Goal: Transaction & Acquisition: Purchase product/service

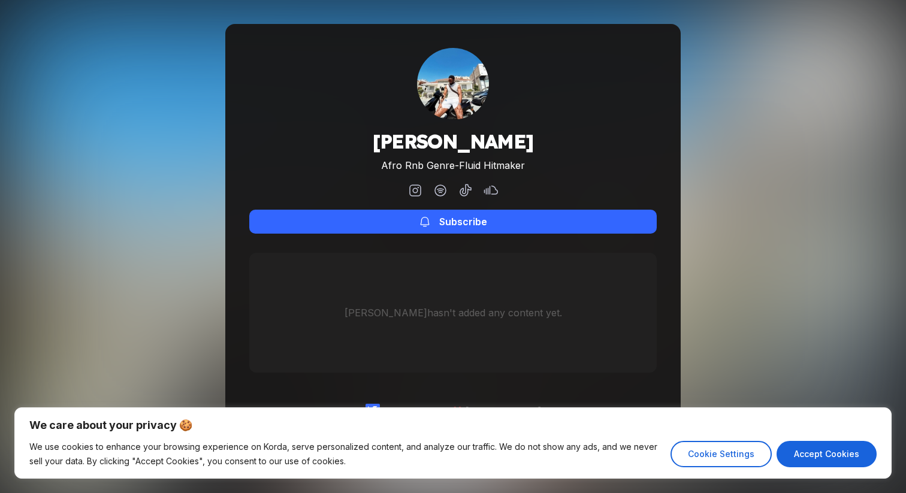
click at [413, 186] on icon at bounding box center [415, 190] width 14 height 14
click at [824, 452] on button "Accept Cookies" at bounding box center [826, 454] width 100 height 26
checkbox input "true"
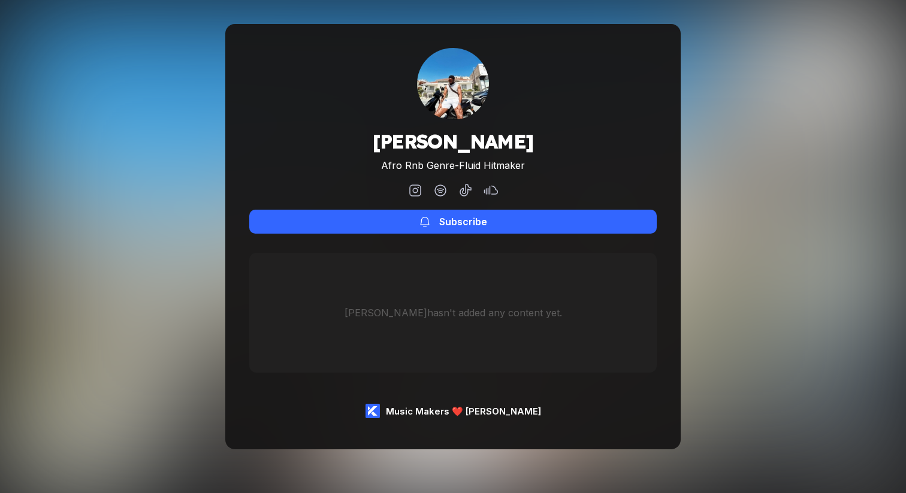
click at [510, 411] on div "Music Makers ❤️ Korda" at bounding box center [463, 410] width 155 height 11
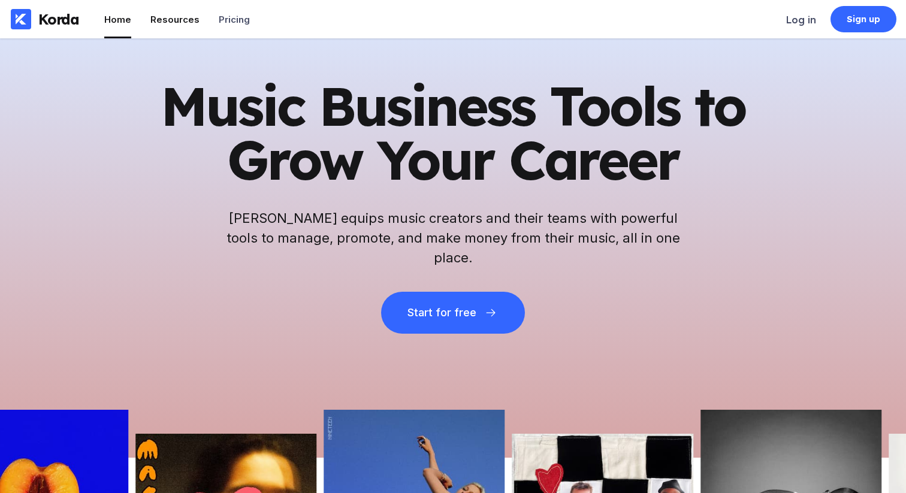
click at [166, 34] on li "Resources" at bounding box center [174, 19] width 49 height 38
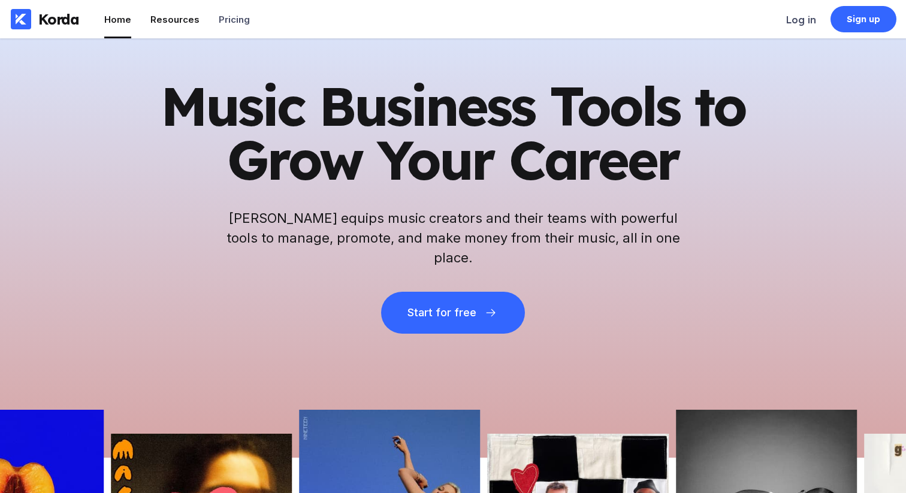
click at [173, 26] on li "Resources" at bounding box center [174, 19] width 49 height 38
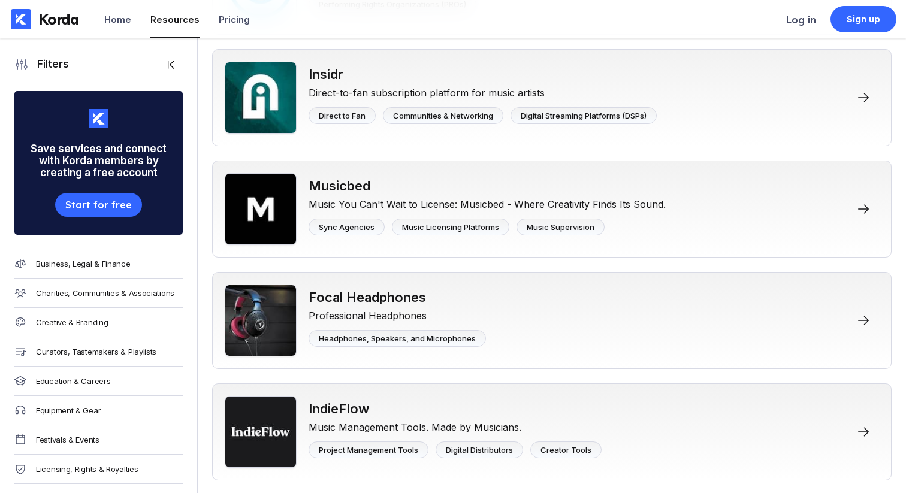
scroll to position [3226, 0]
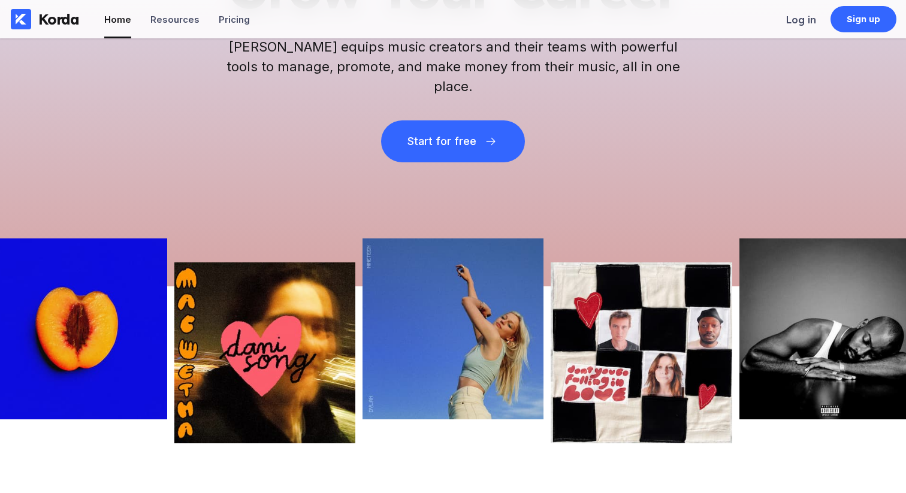
scroll to position [380, 0]
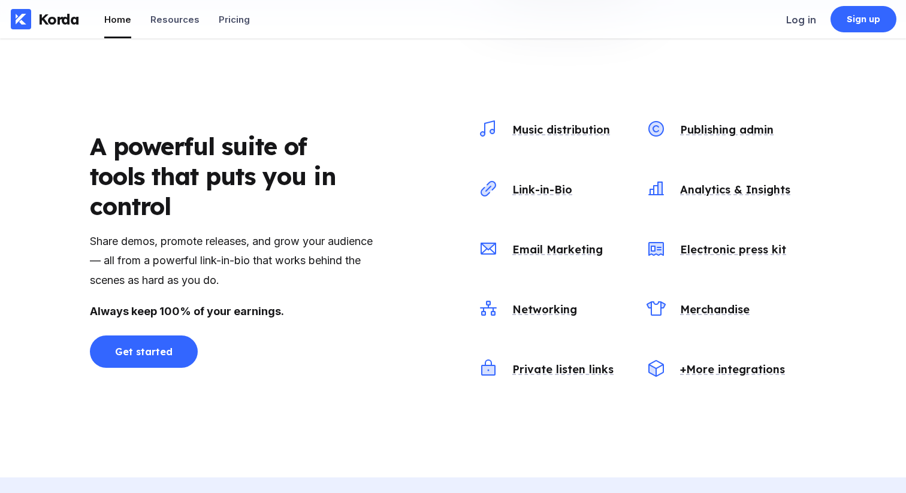
scroll to position [1254, 0]
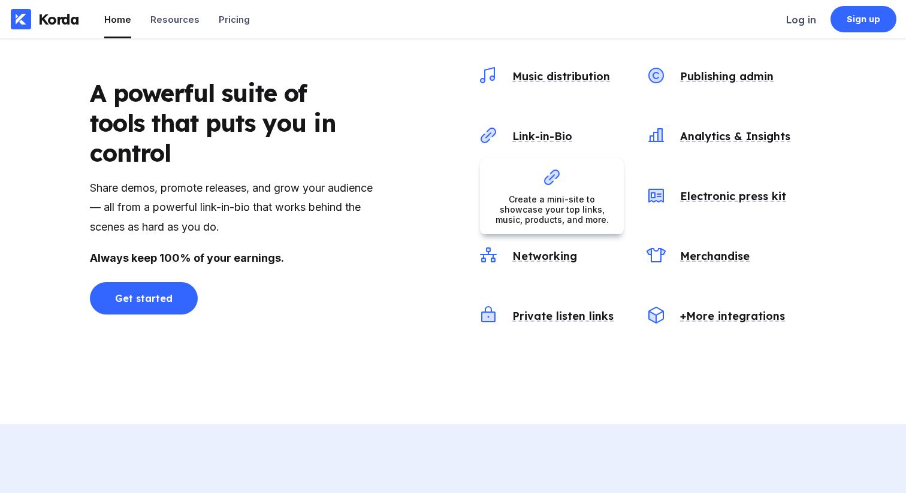
click at [535, 140] on div "Link-in-Bio" at bounding box center [539, 136] width 65 height 14
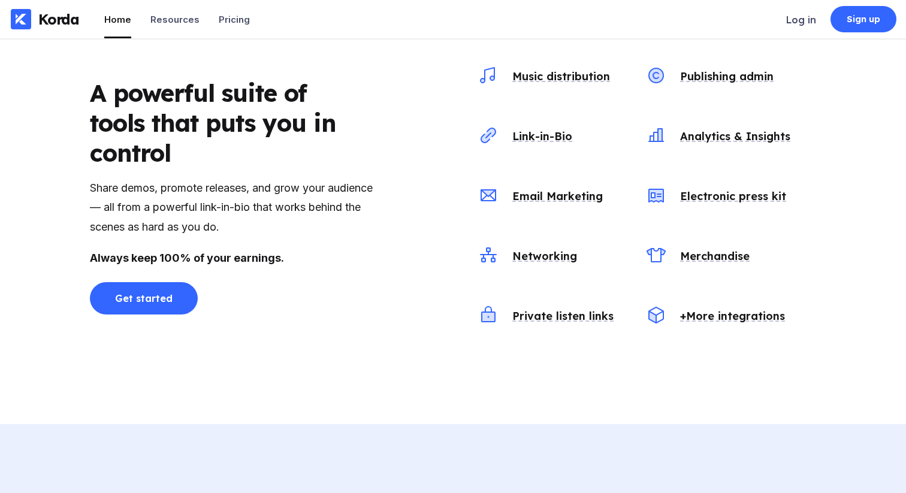
click at [328, 305] on div "A powerful suite of tools that puts you in control Share demos, promote release…" at bounding box center [233, 196] width 287 height 237
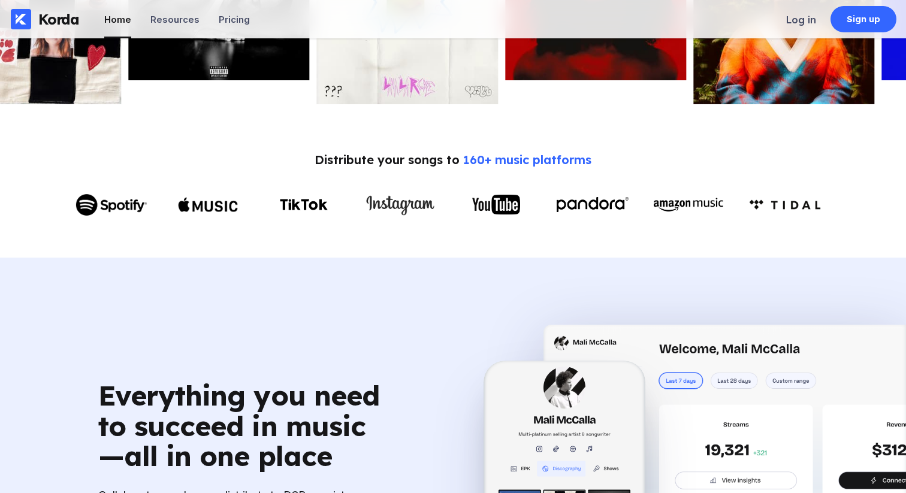
scroll to position [87, 0]
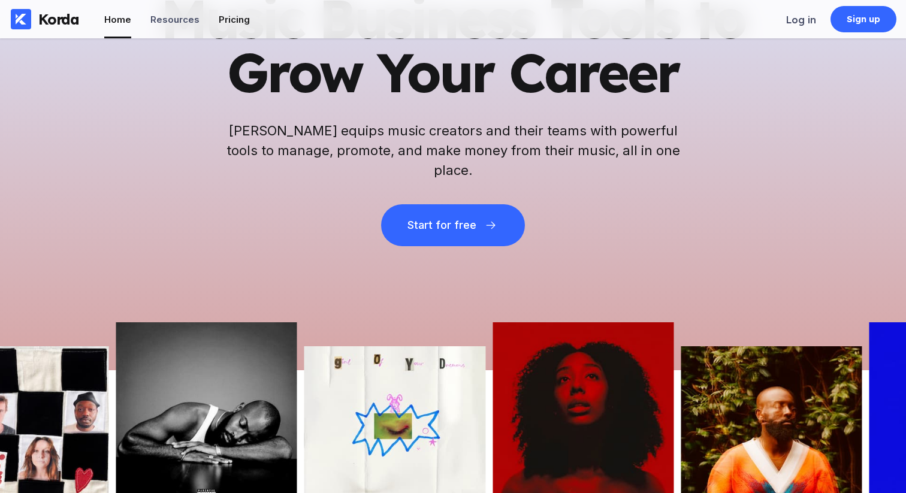
click at [229, 15] on div "Pricing" at bounding box center [234, 19] width 31 height 11
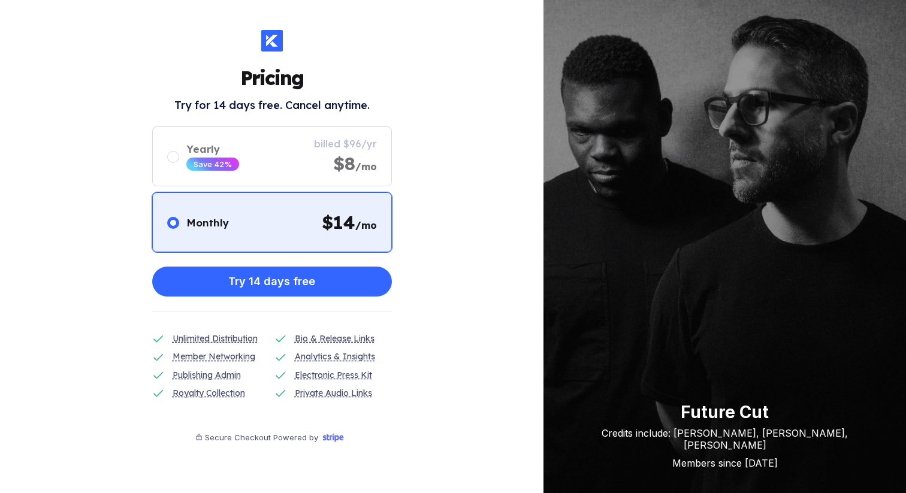
scroll to position [87, 0]
